Goal: Check status: Check status

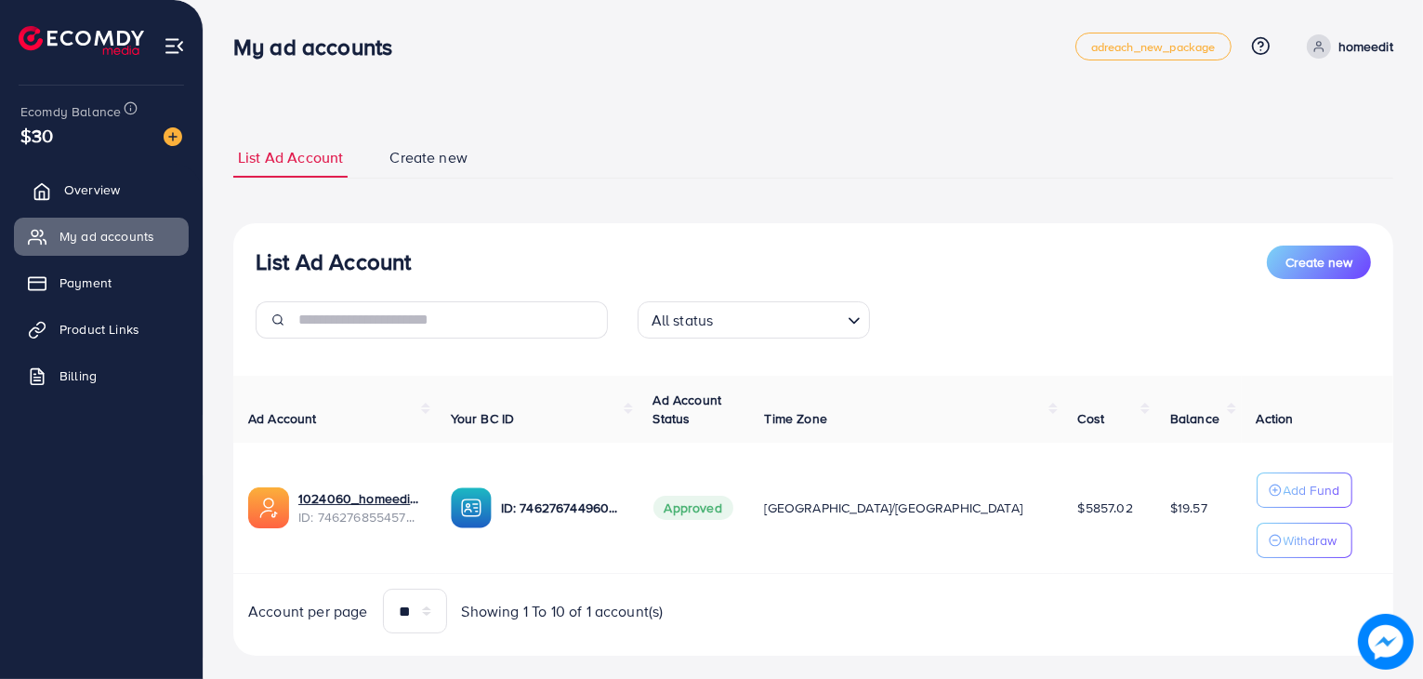
click at [121, 177] on link "Overview" at bounding box center [101, 189] width 175 height 37
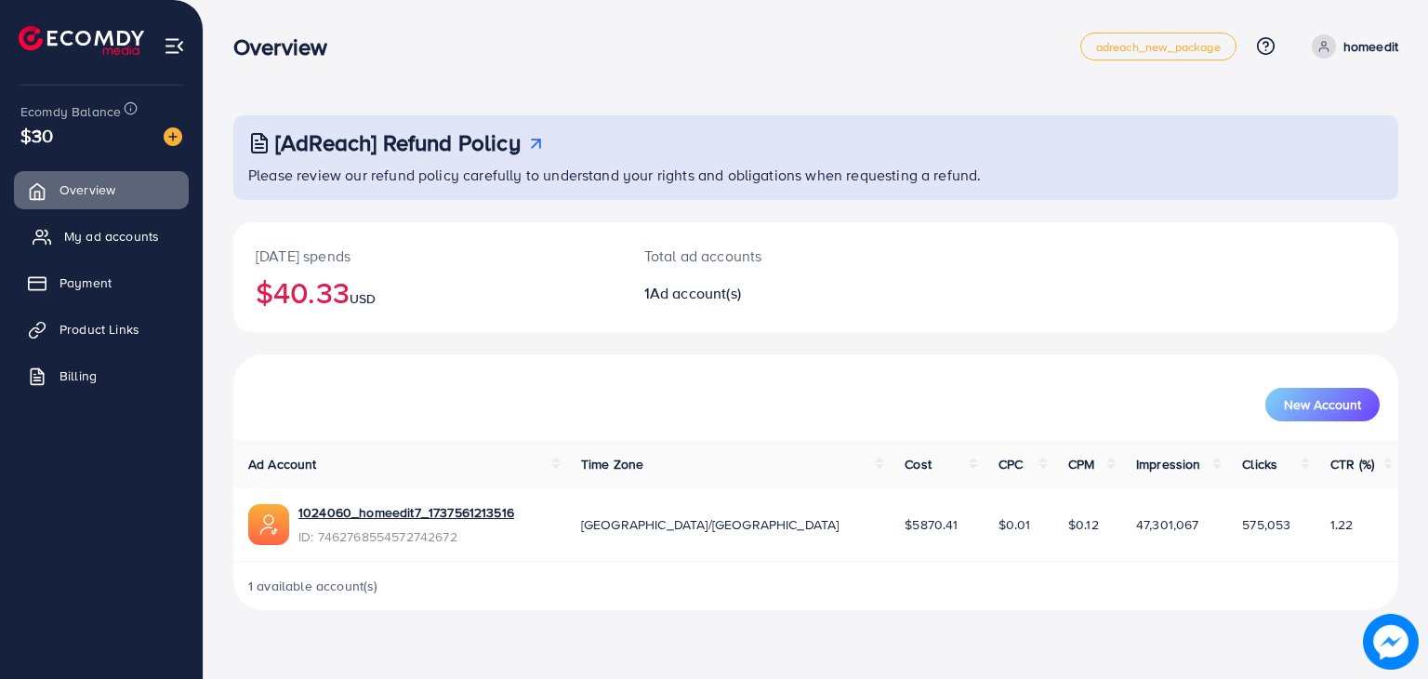
click at [82, 239] on span "My ad accounts" at bounding box center [111, 236] width 95 height 19
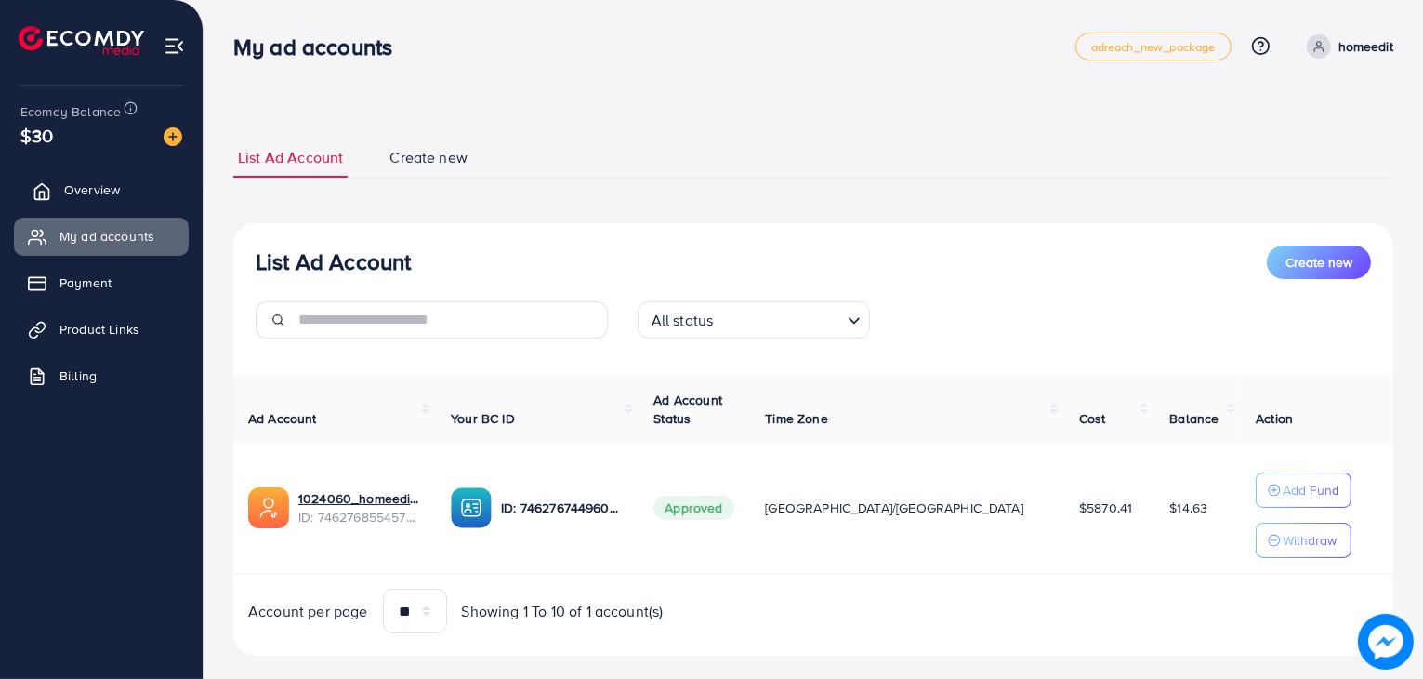
click at [120, 187] on link "Overview" at bounding box center [101, 189] width 175 height 37
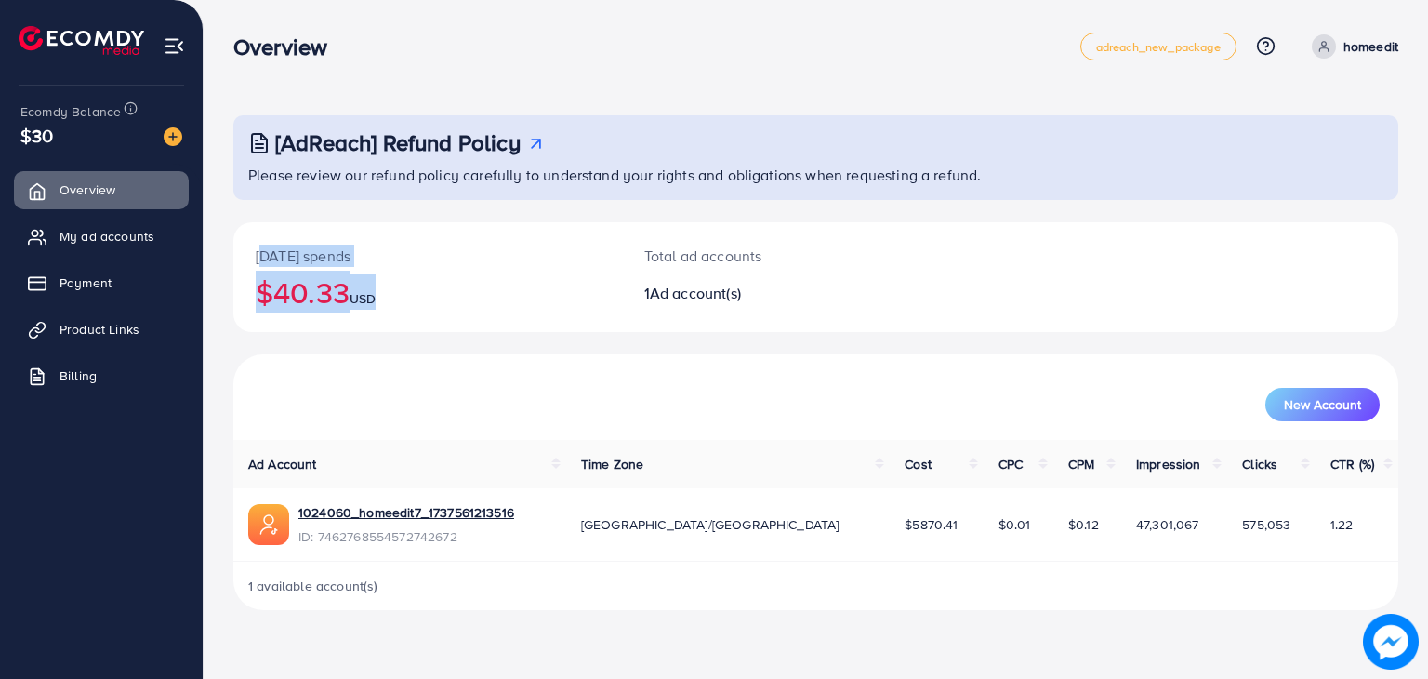
drag, startPoint x: 257, startPoint y: 250, endPoint x: 465, endPoint y: 328, distance: 222.4
click at [465, 328] on div "[DATE] spends $40.33 USD" at bounding box center [427, 277] width 389 height 110
click at [139, 246] on link "My ad accounts" at bounding box center [101, 235] width 175 height 37
